Goal: Browse casually

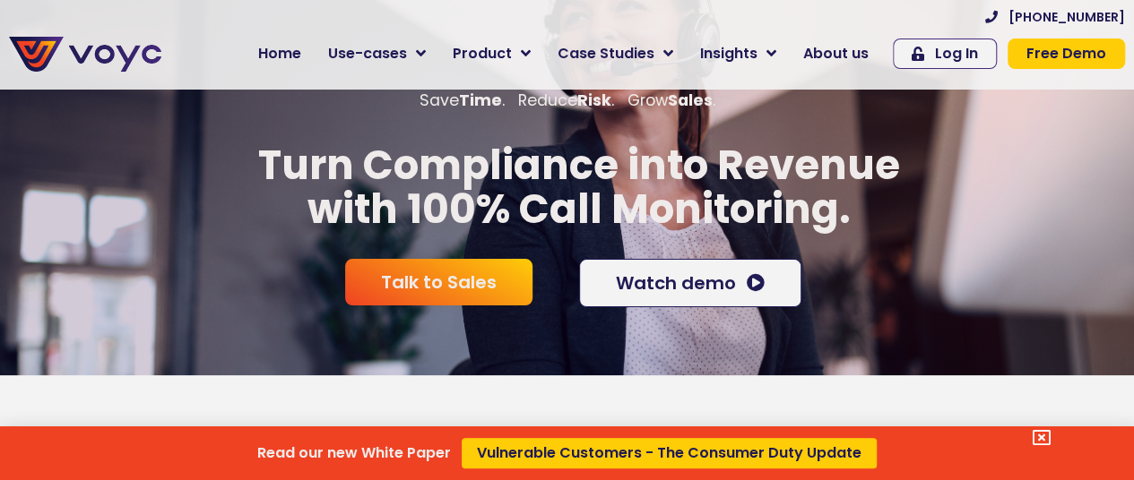
scroll to position [13, 0]
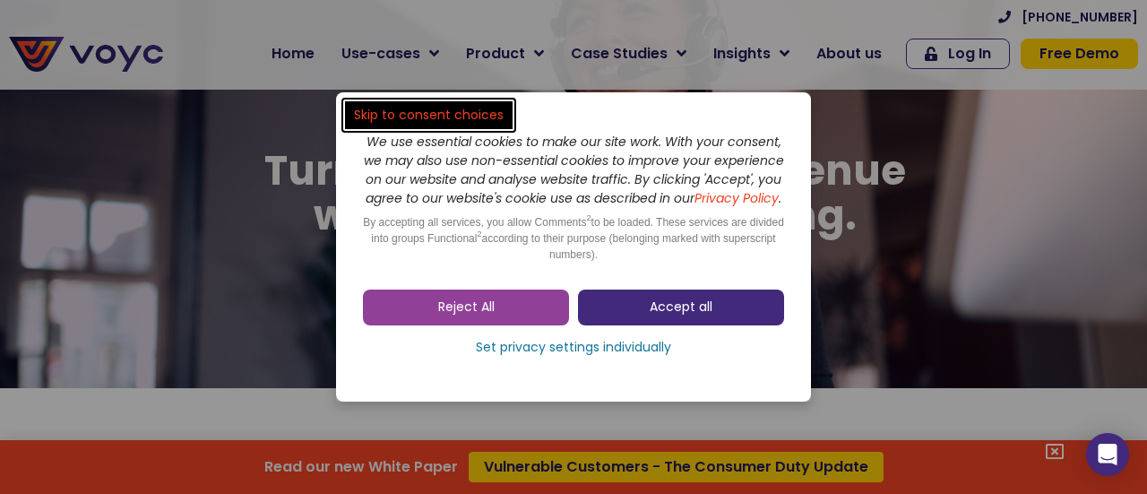
click at [667, 311] on span "Accept all" at bounding box center [681, 307] width 63 height 18
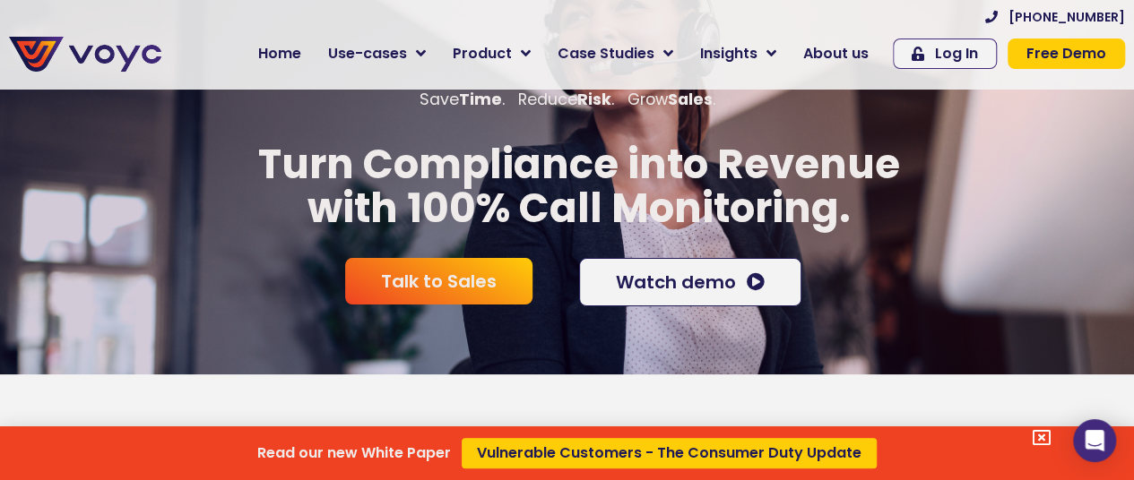
click at [1050, 438] on icon at bounding box center [1041, 438] width 18 height 18
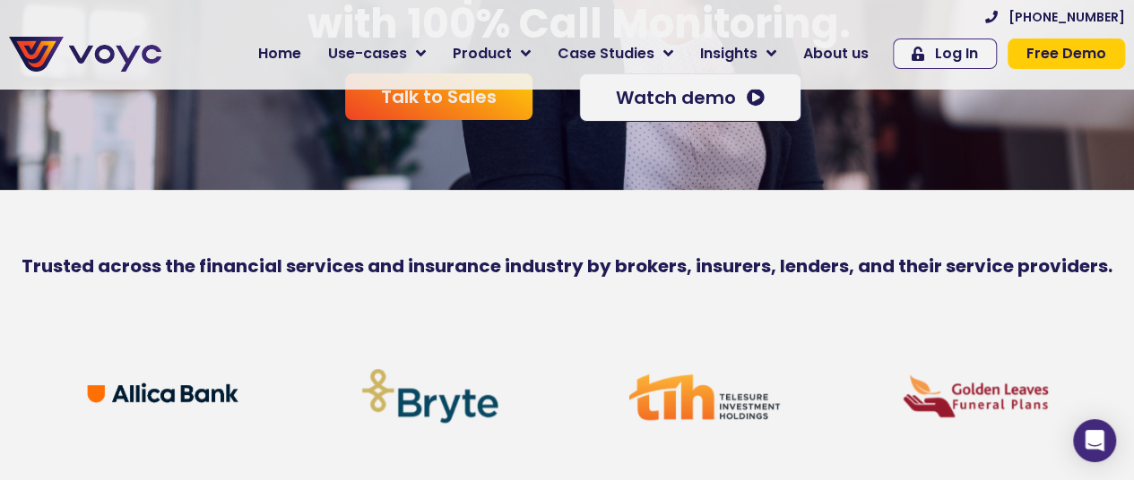
scroll to position [366, 0]
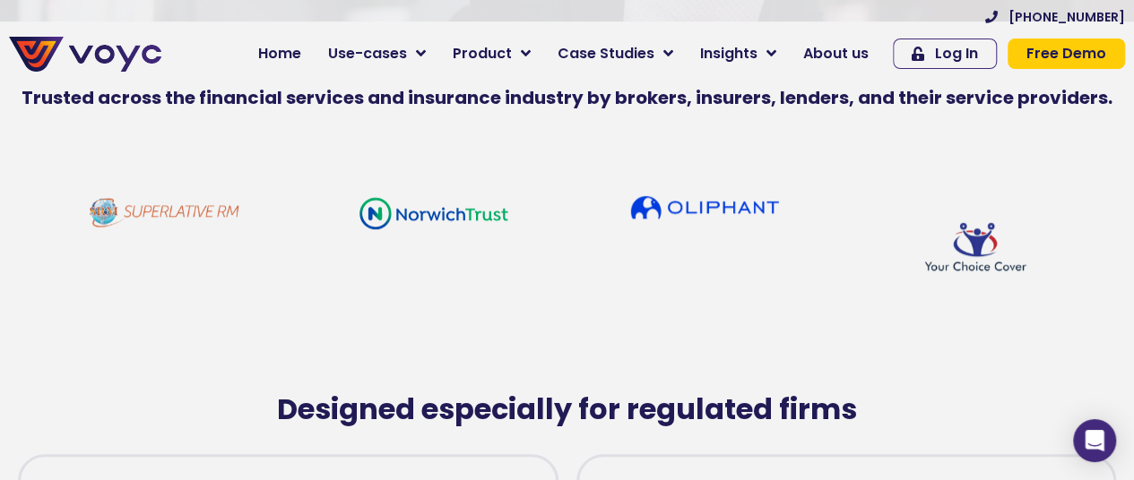
drag, startPoint x: 996, startPoint y: 216, endPoint x: 713, endPoint y: 237, distance: 283.1
click at [713, 228] on div at bounding box center [704, 206] width 271 height 41
click at [647, 214] on img at bounding box center [704, 206] width 152 height 23
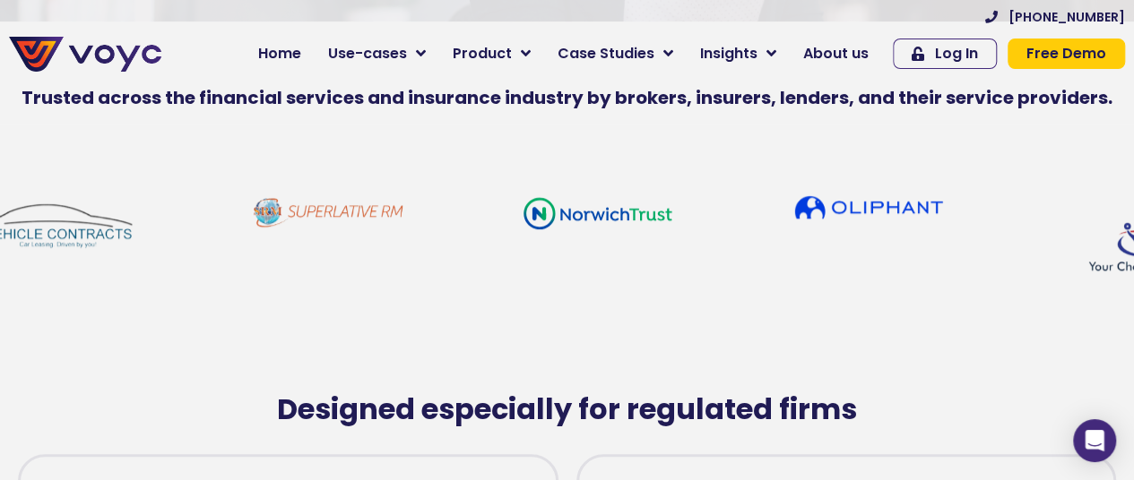
drag, startPoint x: 648, startPoint y: 229, endPoint x: 862, endPoint y: 261, distance: 216.6
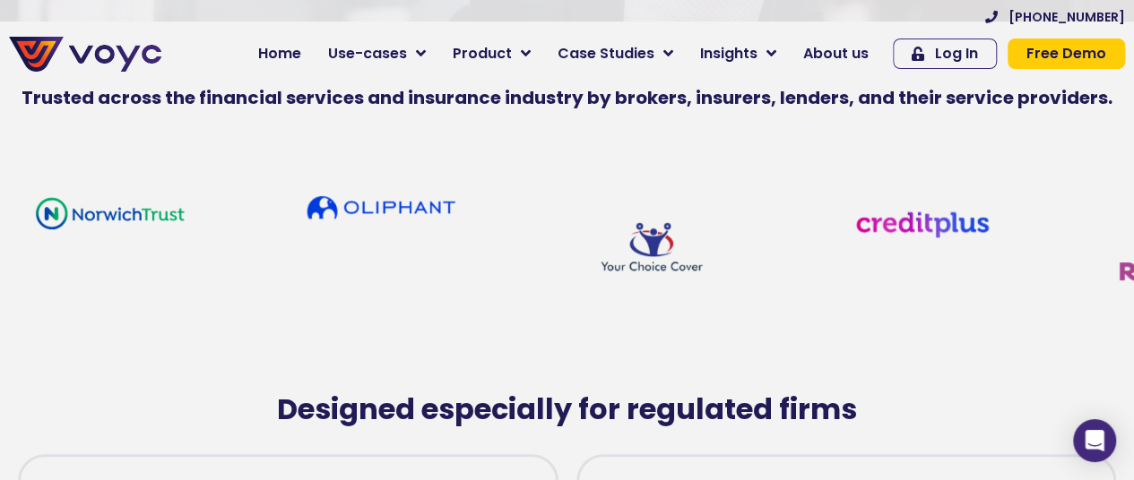
drag, startPoint x: 739, startPoint y: 225, endPoint x: 415, endPoint y: 216, distance: 324.6
click at [415, 216] on img at bounding box center [381, 206] width 152 height 23
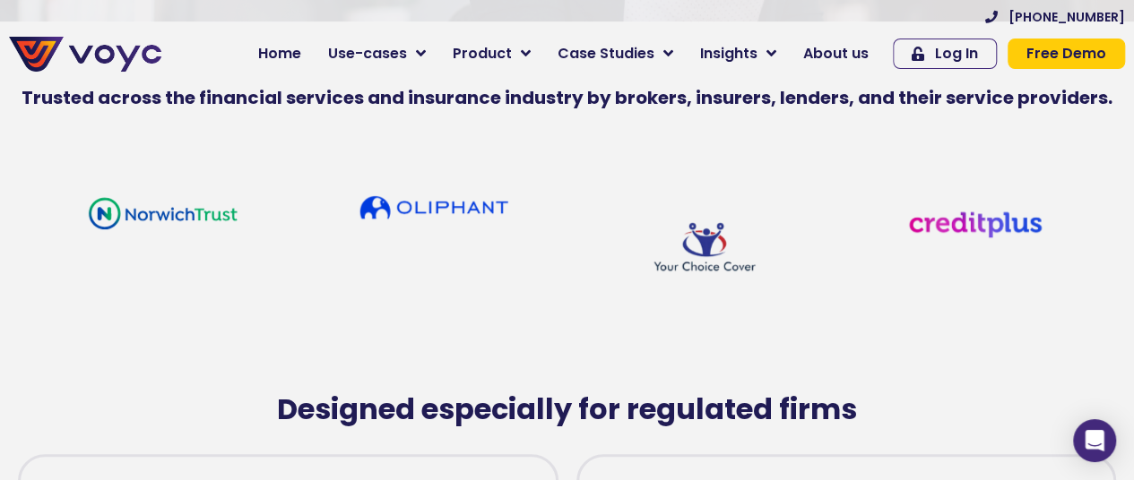
drag, startPoint x: 747, startPoint y: 255, endPoint x: 417, endPoint y: 245, distance: 330.9
click at [417, 245] on div at bounding box center [840, 271] width 16240 height 170
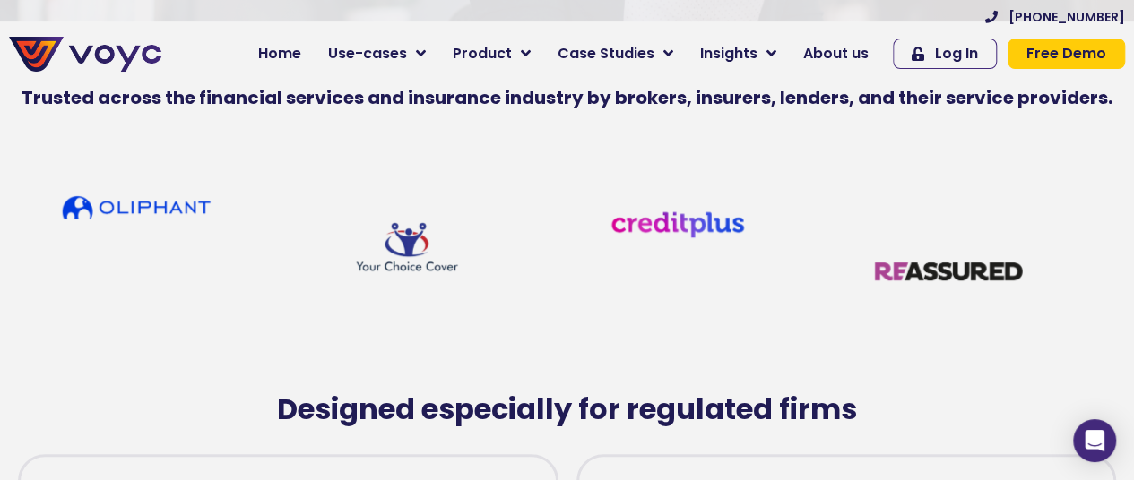
drag, startPoint x: 706, startPoint y: 273, endPoint x: 348, endPoint y: 242, distance: 359.9
click at [348, 242] on img at bounding box center [407, 250] width 152 height 111
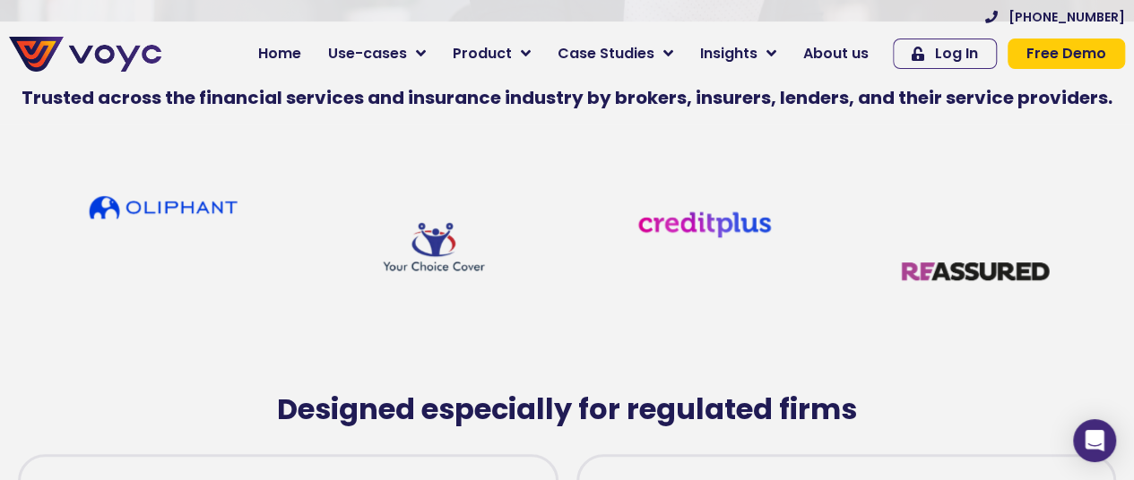
drag, startPoint x: 697, startPoint y: 238, endPoint x: 347, endPoint y: 243, distance: 350.5
click at [347, 243] on div at bounding box center [569, 271] width 16240 height 170
drag, startPoint x: 972, startPoint y: 265, endPoint x: 120, endPoint y: 243, distance: 851.7
click at [120, 243] on div at bounding box center [565, 271] width 16240 height 170
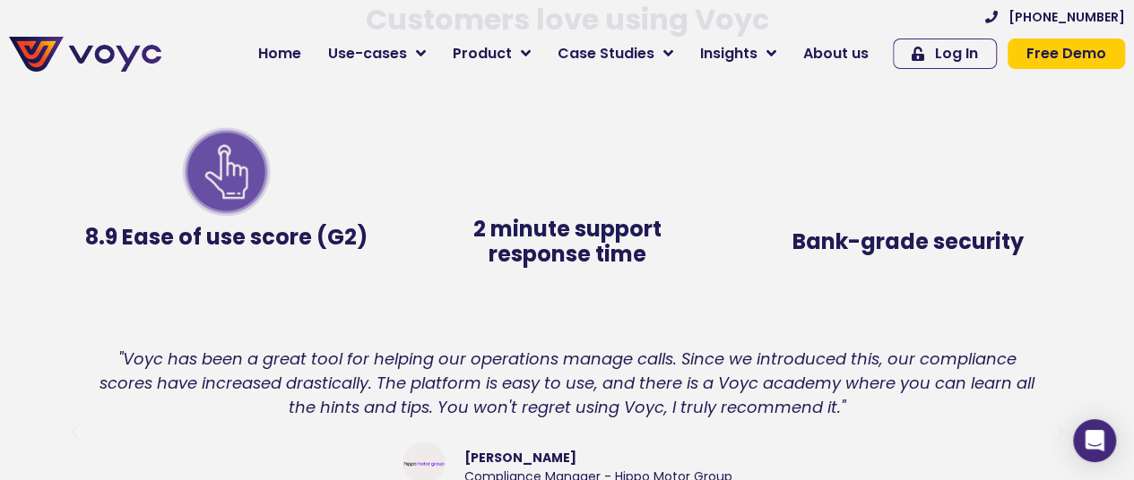
scroll to position [3433, 0]
